Goal: Task Accomplishment & Management: Use online tool/utility

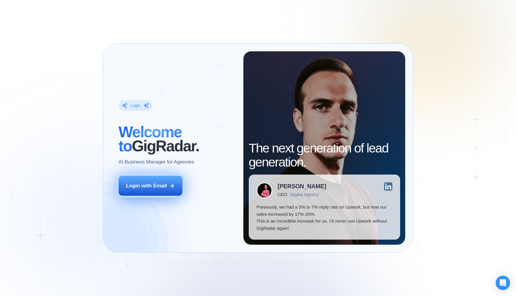
click at [141, 187] on div "Login with Email" at bounding box center [146, 185] width 41 height 7
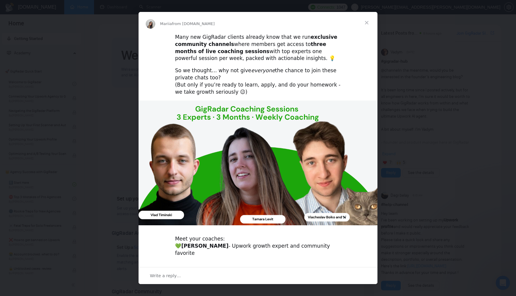
click at [368, 22] on span "Close" at bounding box center [366, 22] width 21 height 21
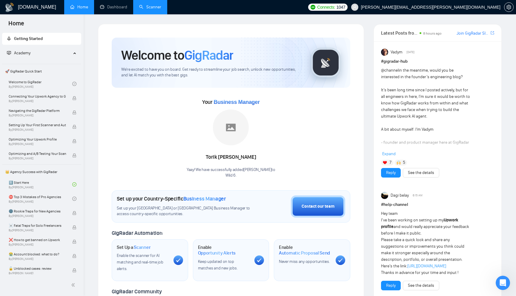
click at [144, 8] on link "Scanner" at bounding box center [150, 6] width 22 height 5
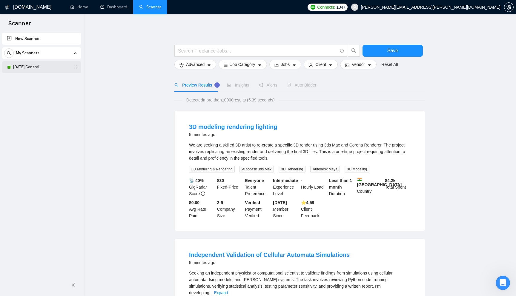
click at [48, 67] on link "Monday General" at bounding box center [41, 67] width 57 height 12
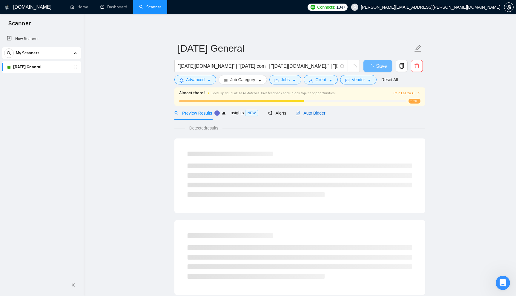
click at [323, 115] on span "Auto Bidder" at bounding box center [311, 113] width 30 height 5
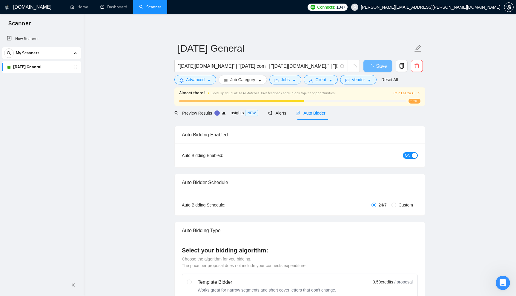
checkbox input "true"
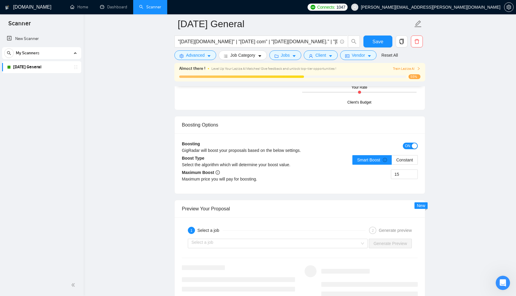
scroll to position [1013, 0]
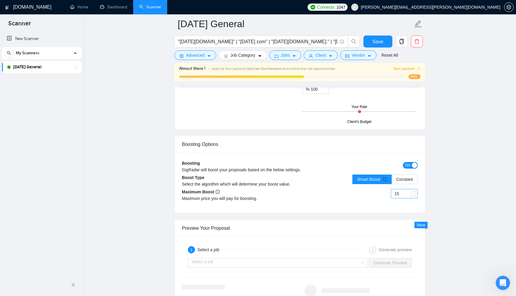
click at [408, 198] on input "15" at bounding box center [404, 193] width 26 height 9
type input "17"
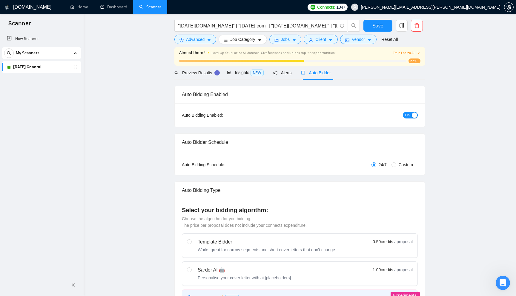
scroll to position [0, 0]
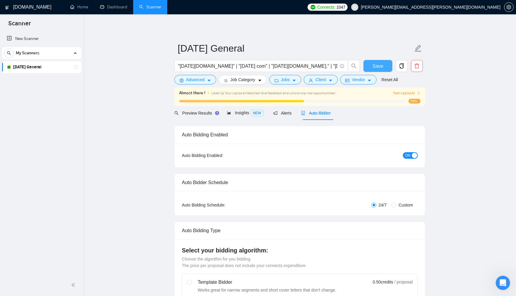
click at [382, 67] on span "Save" at bounding box center [377, 65] width 11 height 7
checkbox input "true"
click at [75, 9] on link "Home" at bounding box center [79, 6] width 18 height 5
